Goal: Information Seeking & Learning: Learn about a topic

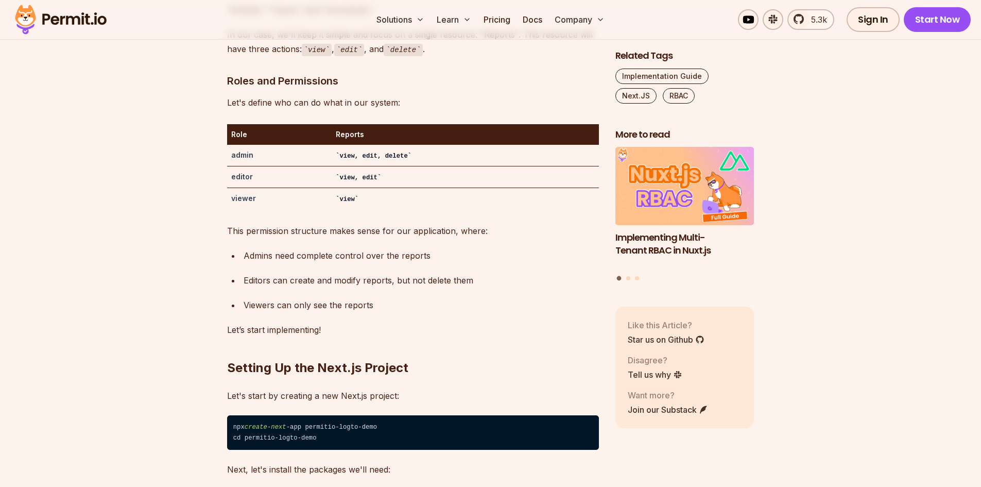
scroll to position [1711, 0]
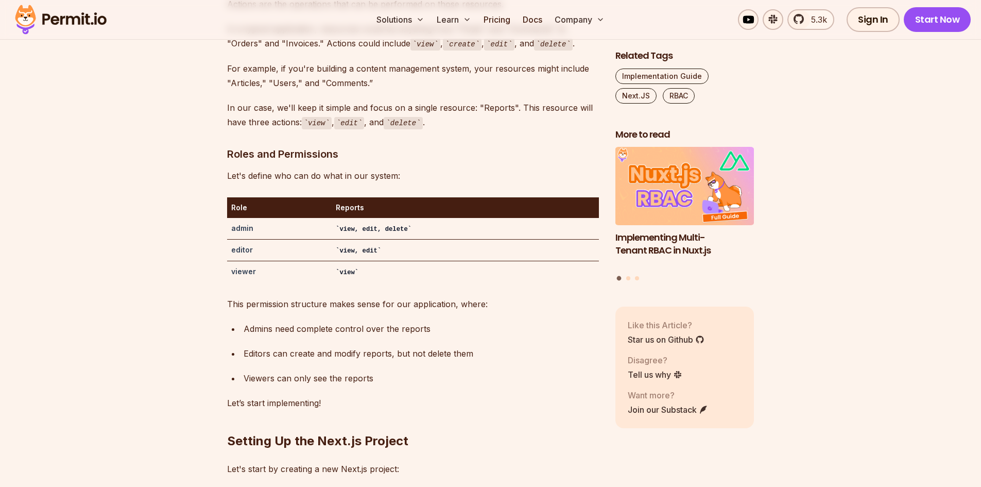
click at [244, 224] on strong "admin" at bounding box center [242, 228] width 22 height 9
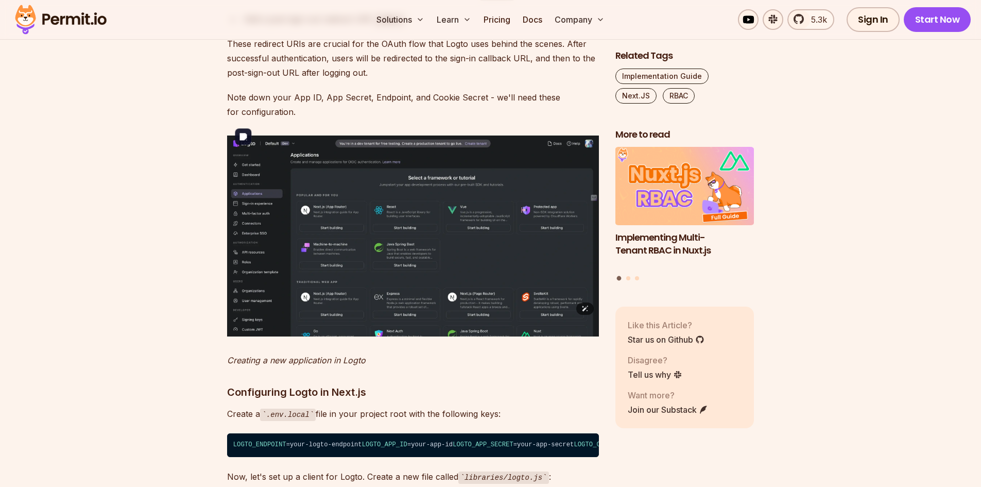
scroll to position [2577, 0]
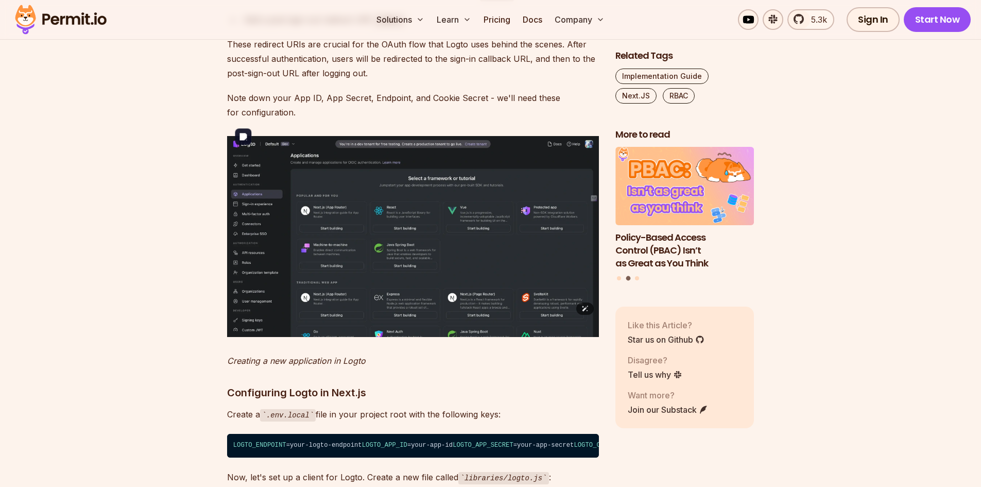
click at [433, 224] on img at bounding box center [413, 236] width 372 height 200
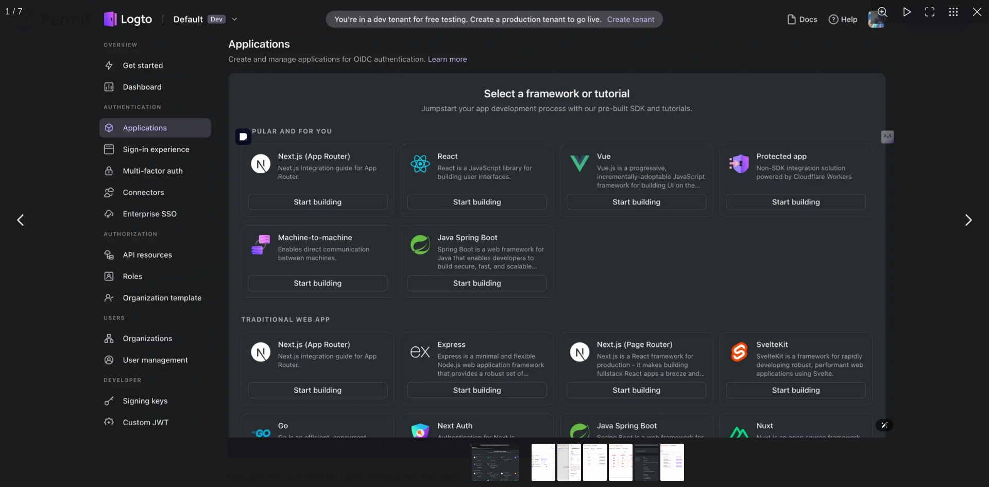
click at [433, 224] on img "You can close this modal content with the ESC key" at bounding box center [495, 219] width 808 height 435
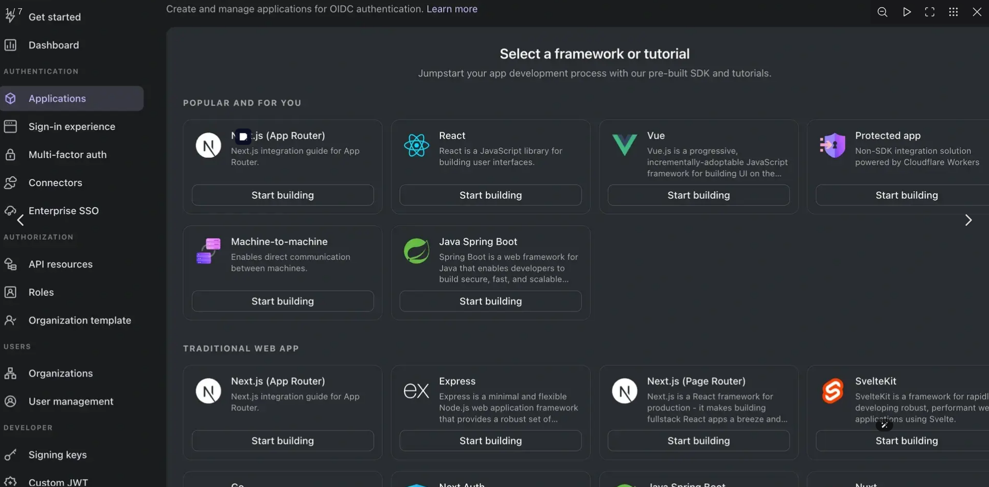
click at [433, 224] on img "You can close this modal content with the ESC key" at bounding box center [513, 219] width 1053 height 568
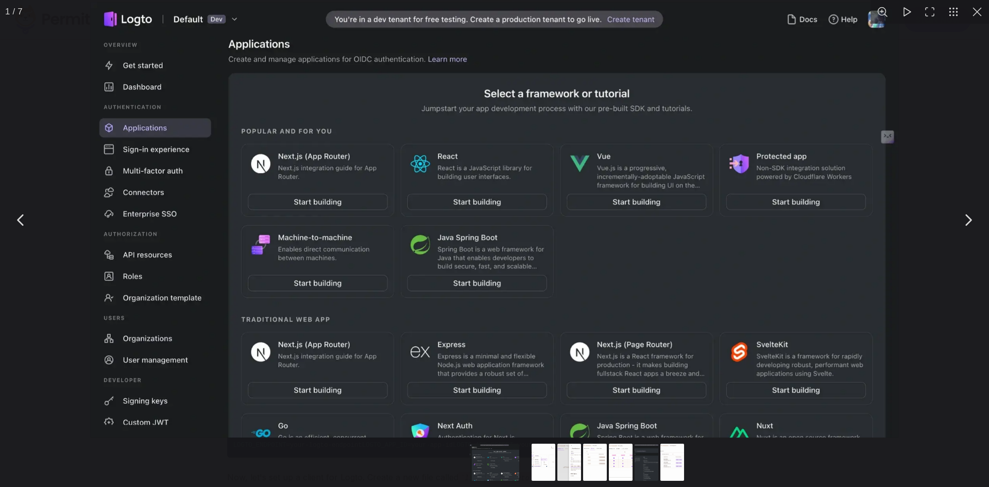
click at [978, 14] on button "You can close this modal content with the ESC key" at bounding box center [977, 12] width 24 height 24
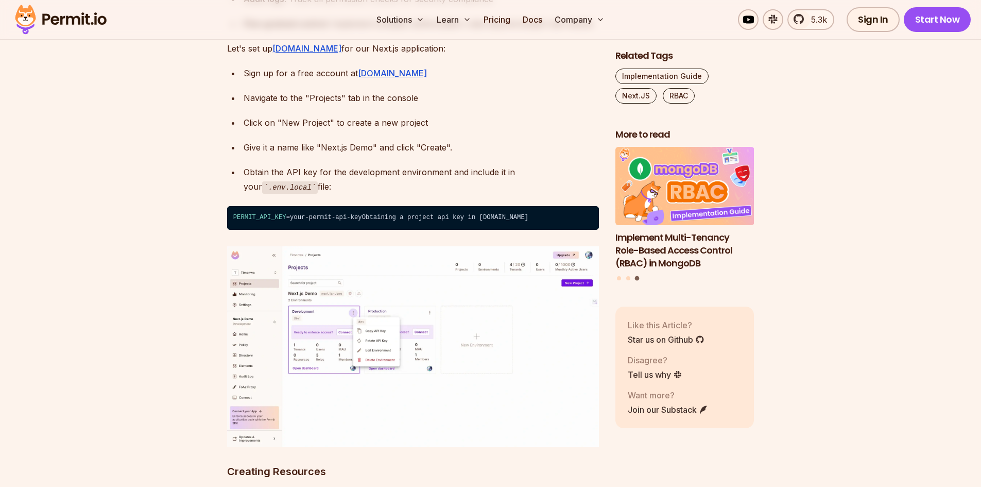
scroll to position [3542, 0]
